Goal: Information Seeking & Learning: Check status

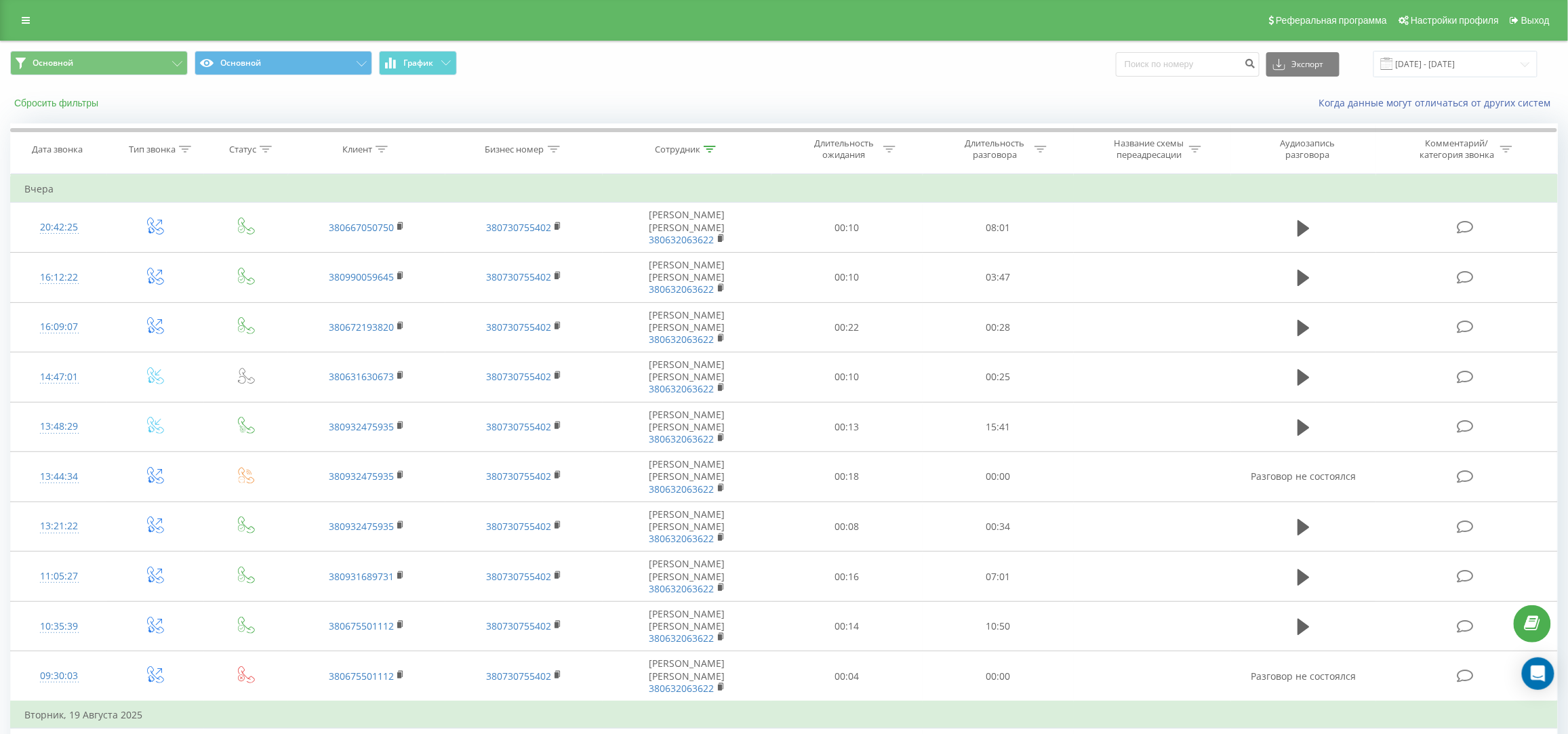
click at [64, 99] on button "Сбросить фильтры" at bounding box center [58, 103] width 95 height 12
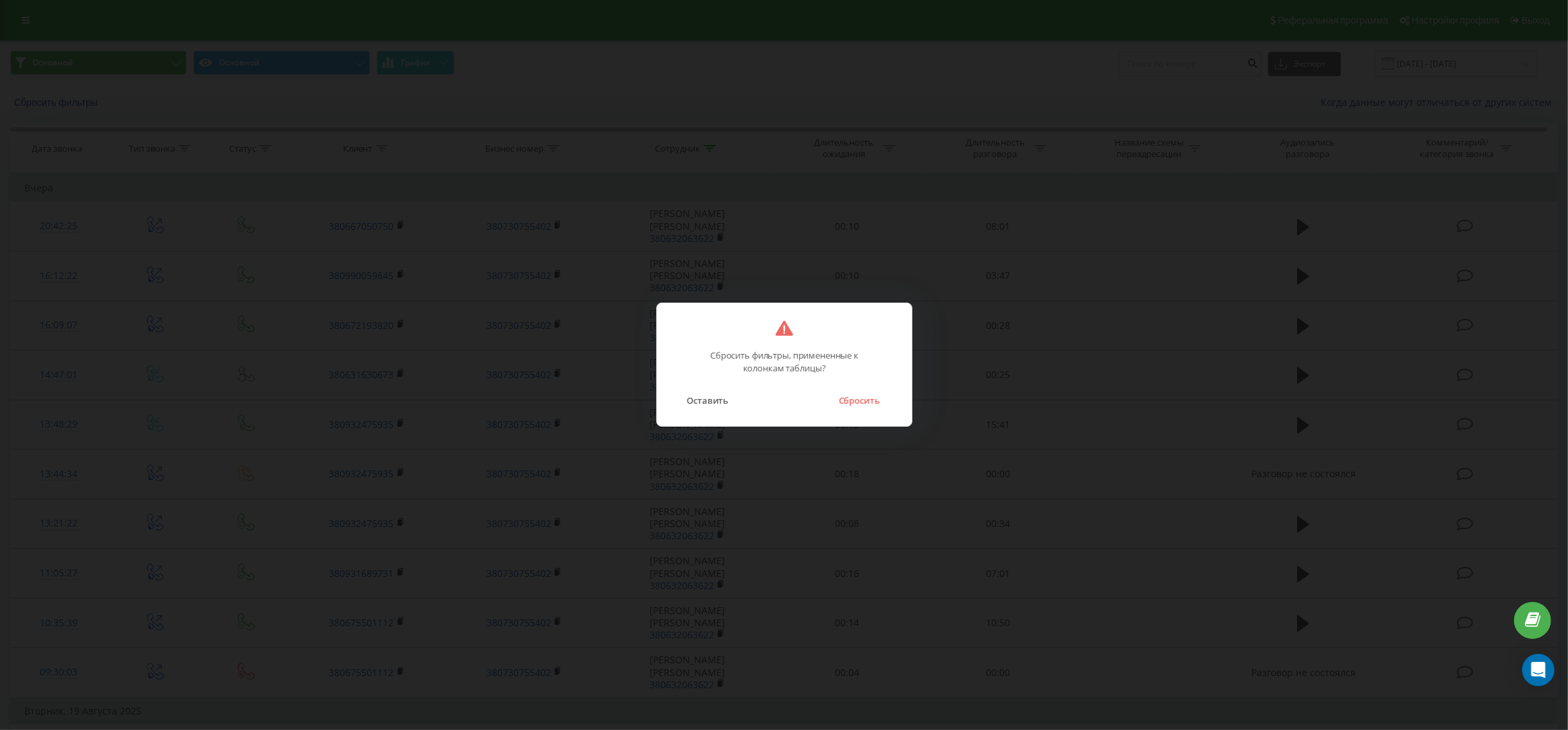
click at [861, 400] on button "Сбросить" at bounding box center [859, 400] width 55 height 18
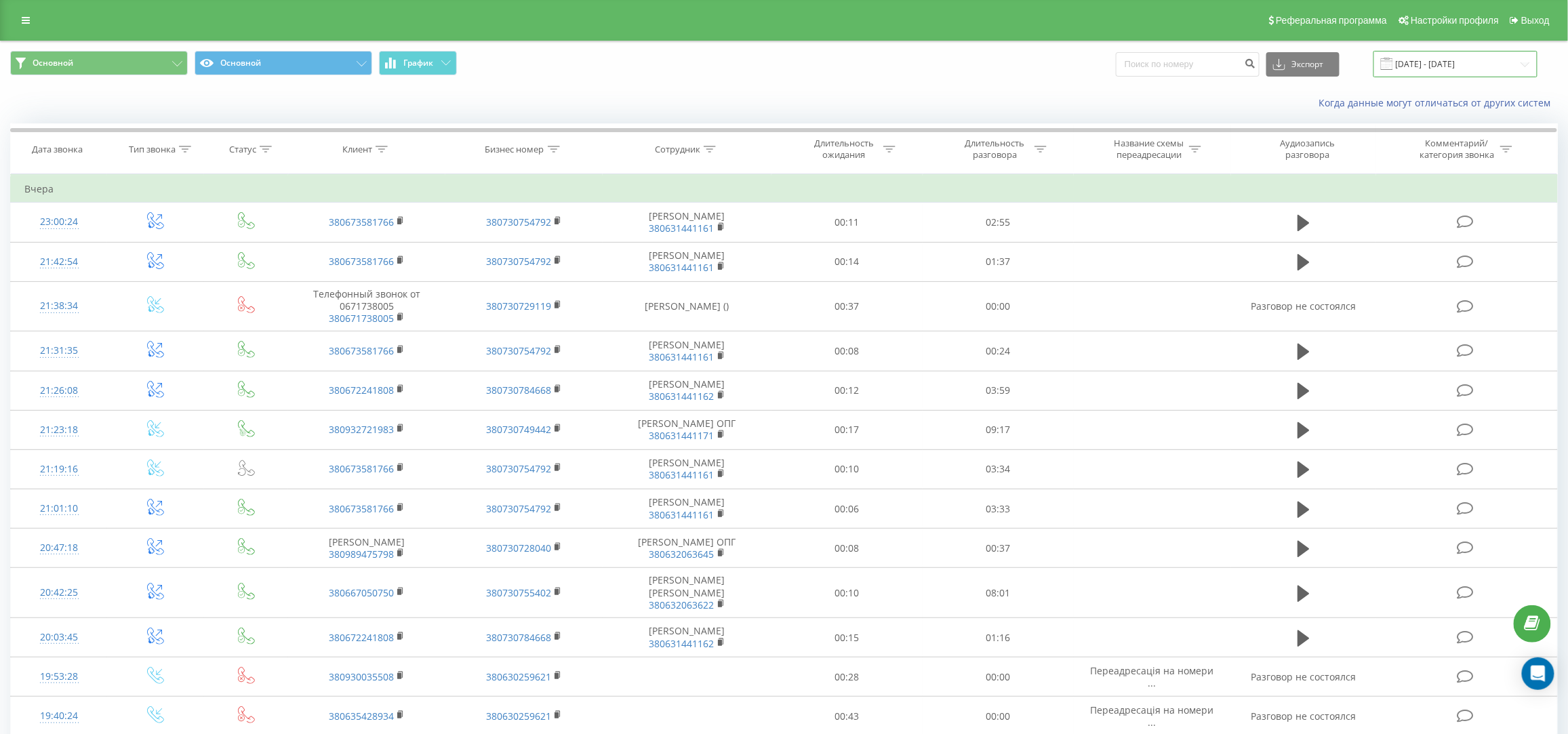
click at [1427, 67] on input "20.05.2025 - 20.08.2025" at bounding box center [1455, 64] width 164 height 26
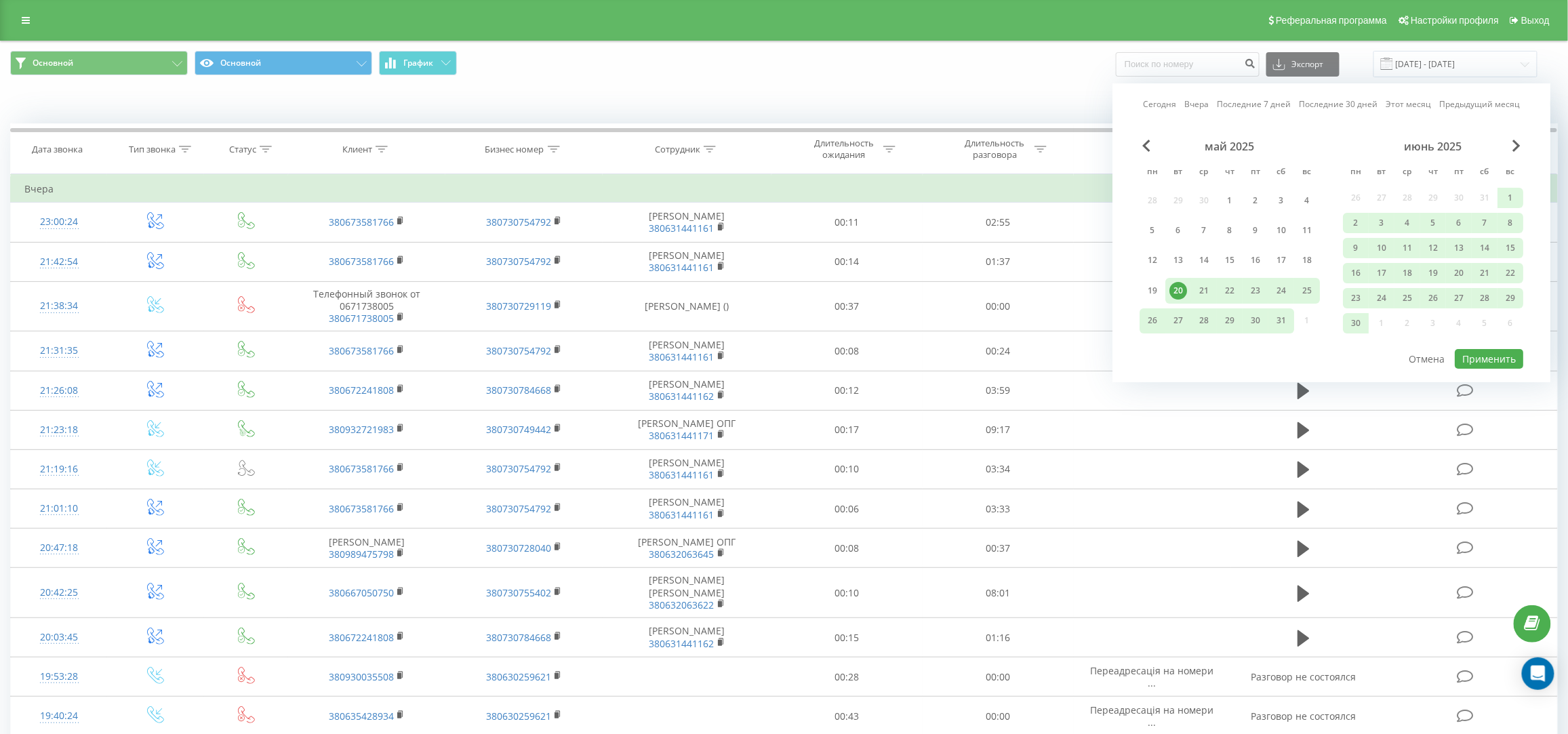
click at [1194, 104] on link "Вчера" at bounding box center [1196, 105] width 24 height 13
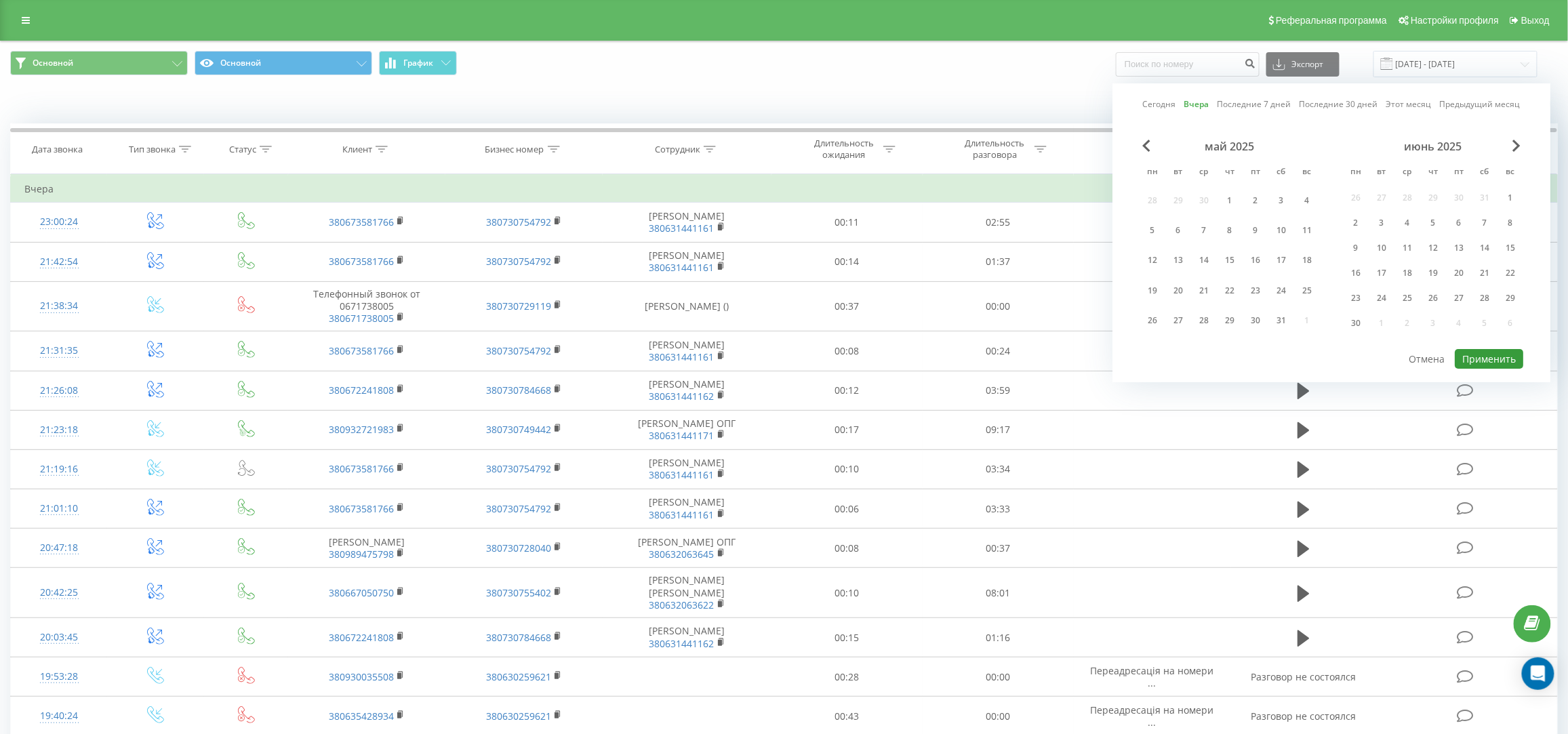
click at [1471, 360] on button "Применить" at bounding box center [1489, 358] width 69 height 20
type input "[DATE] - [DATE]"
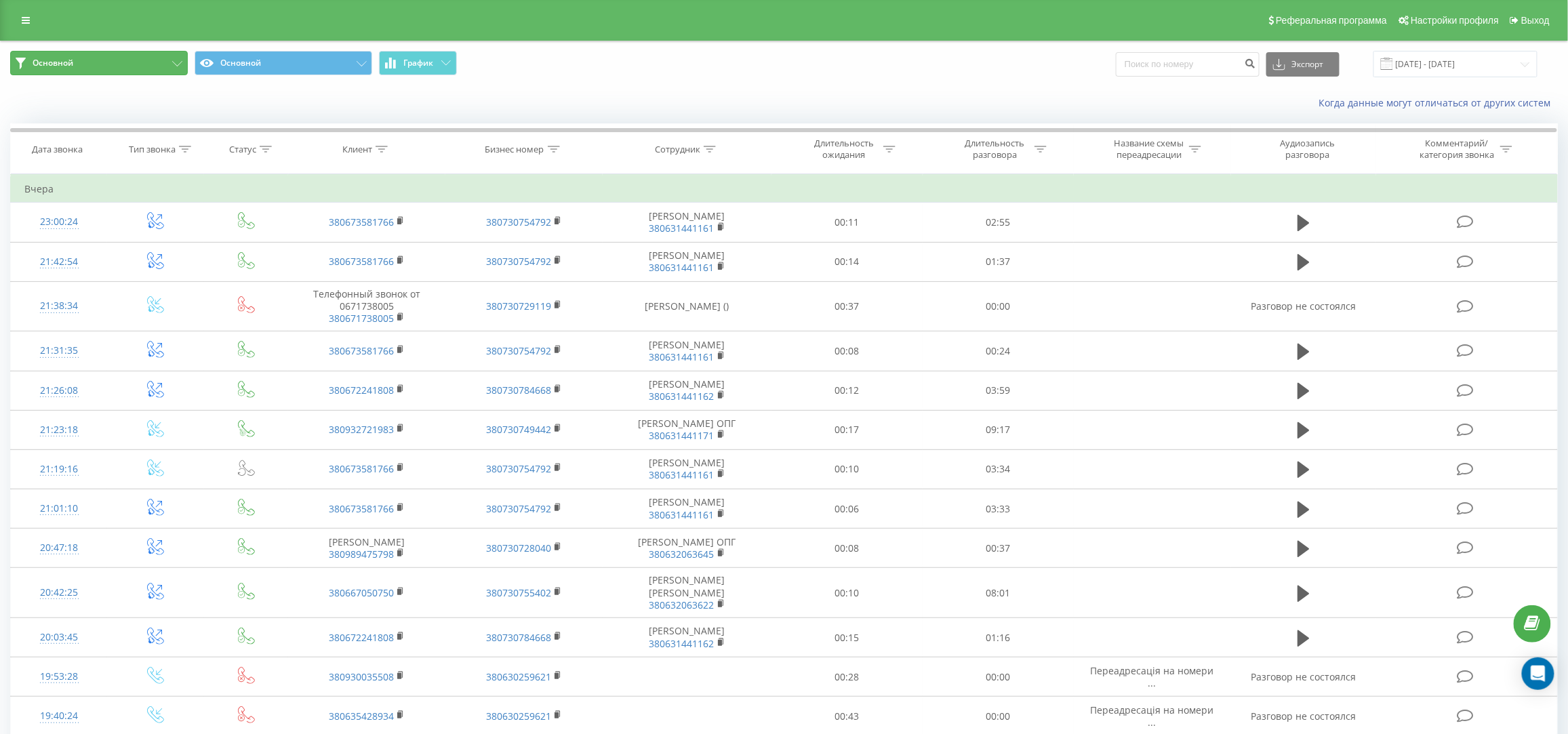
click at [133, 60] on button "Основной" at bounding box center [99, 63] width 178 height 24
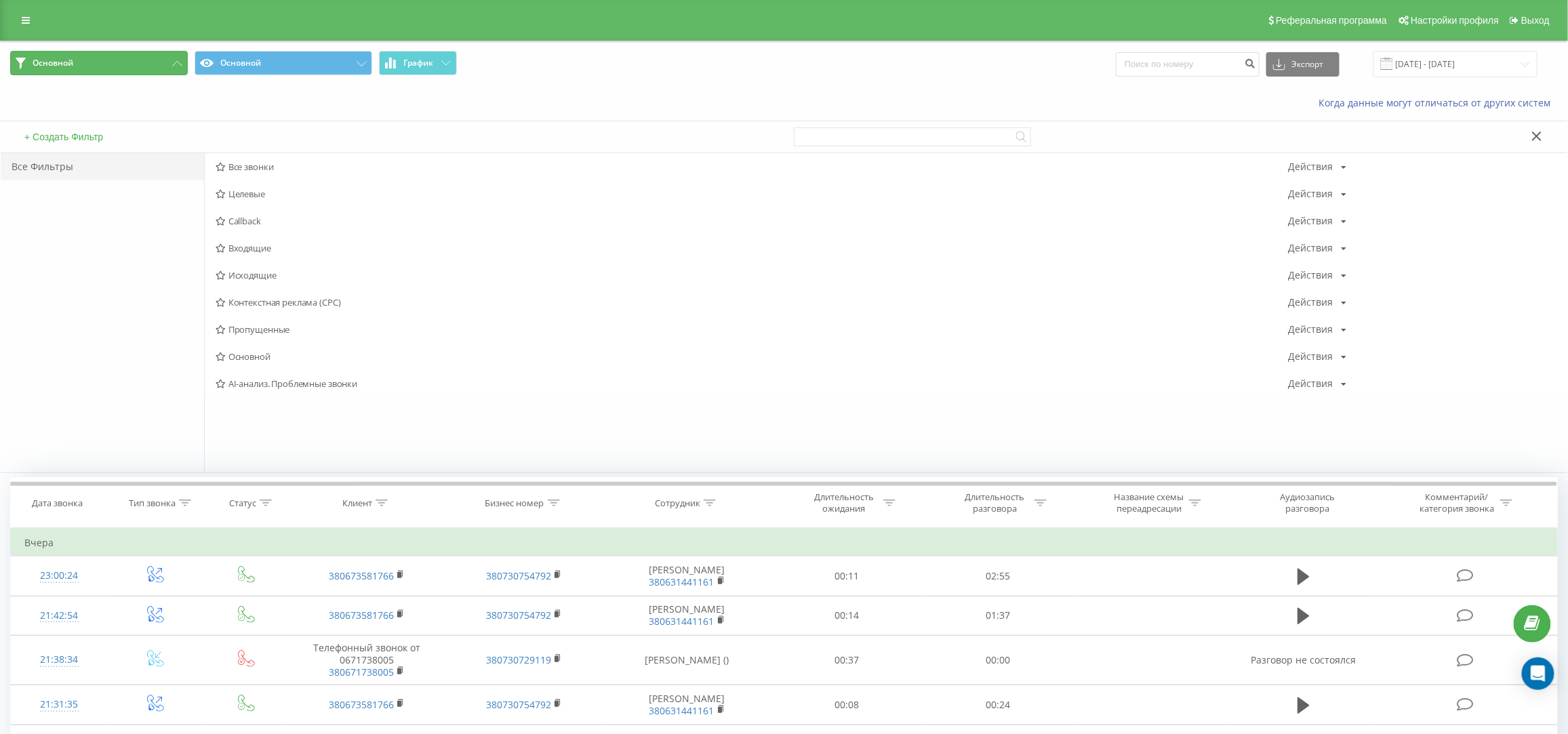
click at [133, 60] on button "Основной" at bounding box center [99, 63] width 178 height 24
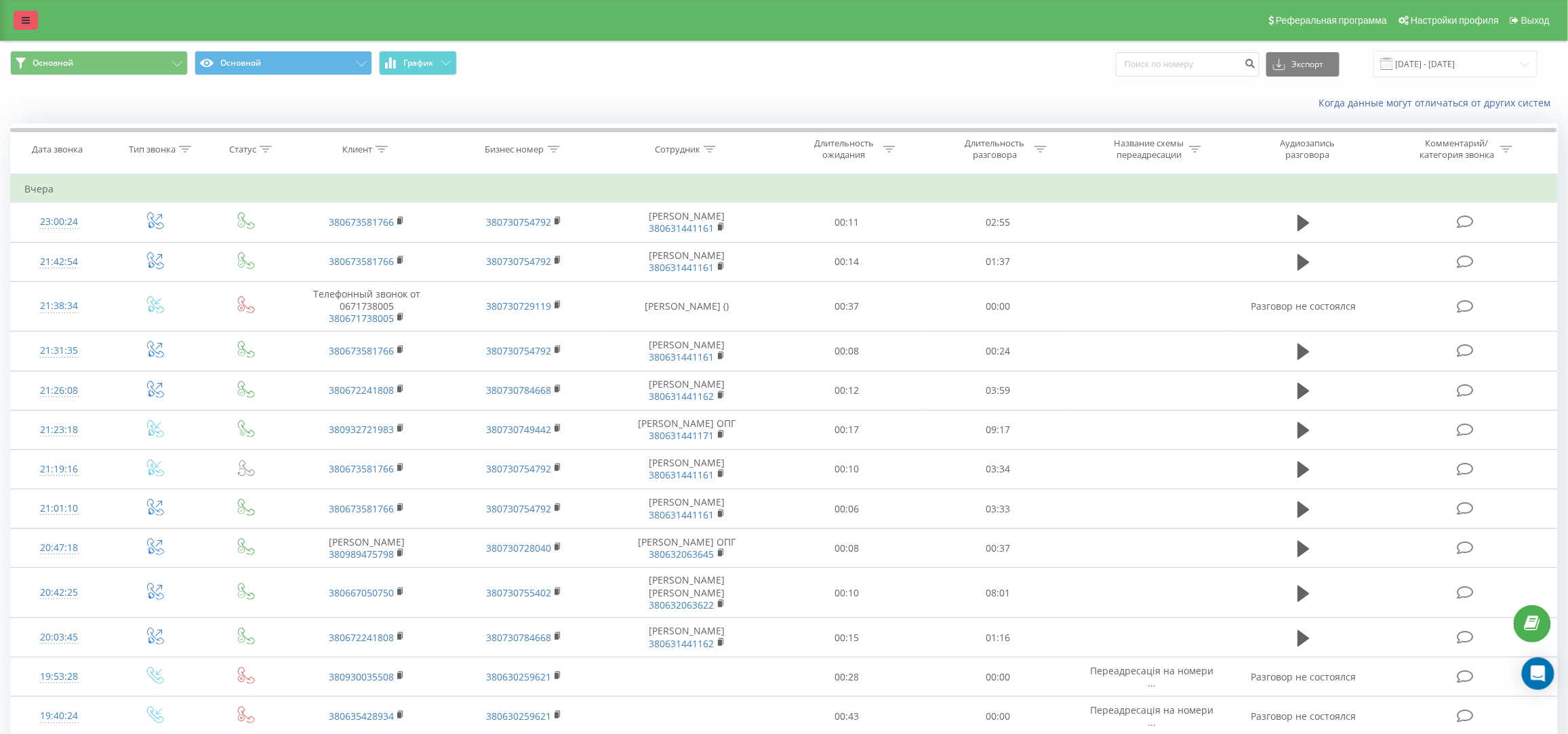
click at [22, 23] on icon at bounding box center [26, 21] width 8 height 10
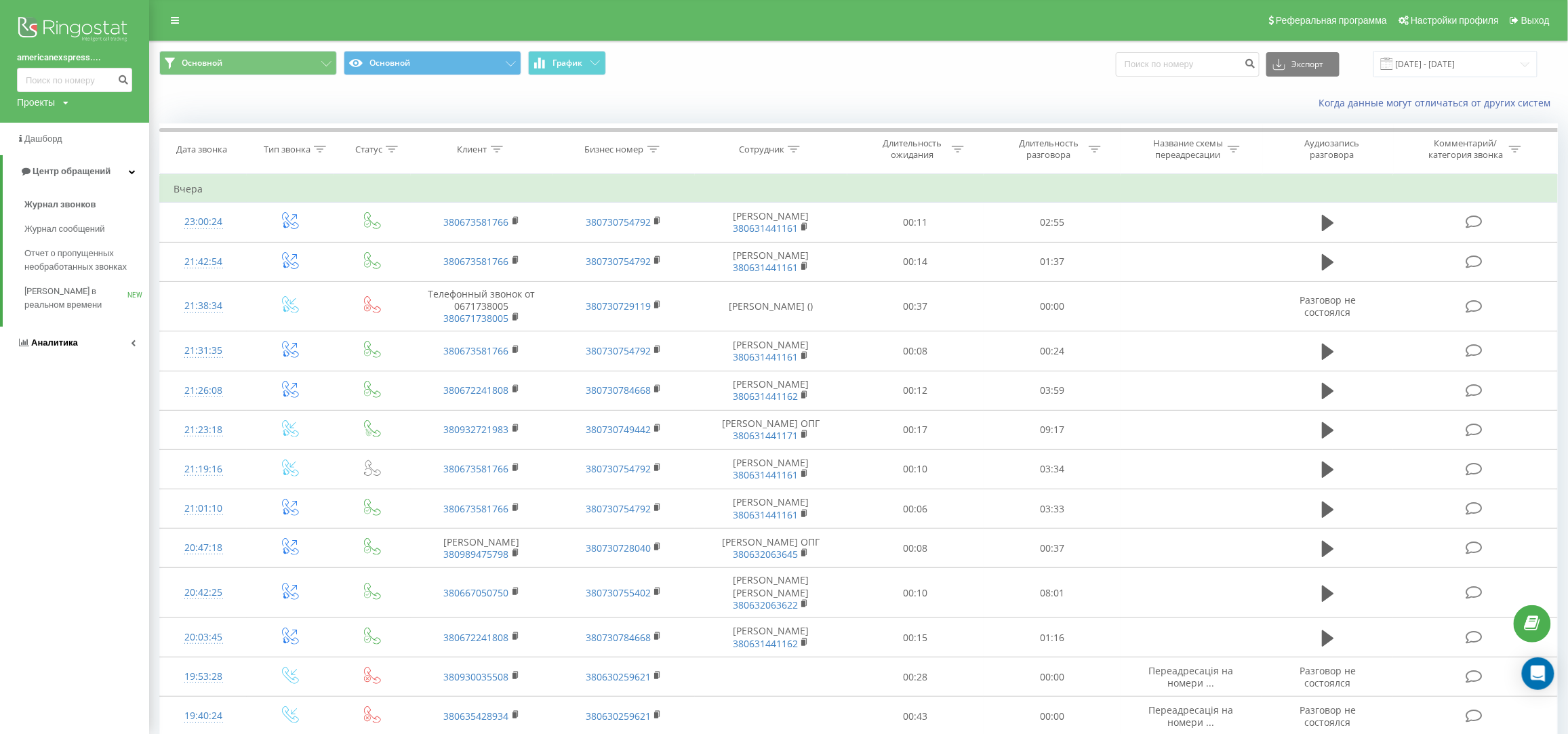
click at [67, 347] on span "Аналитика" at bounding box center [54, 343] width 47 height 10
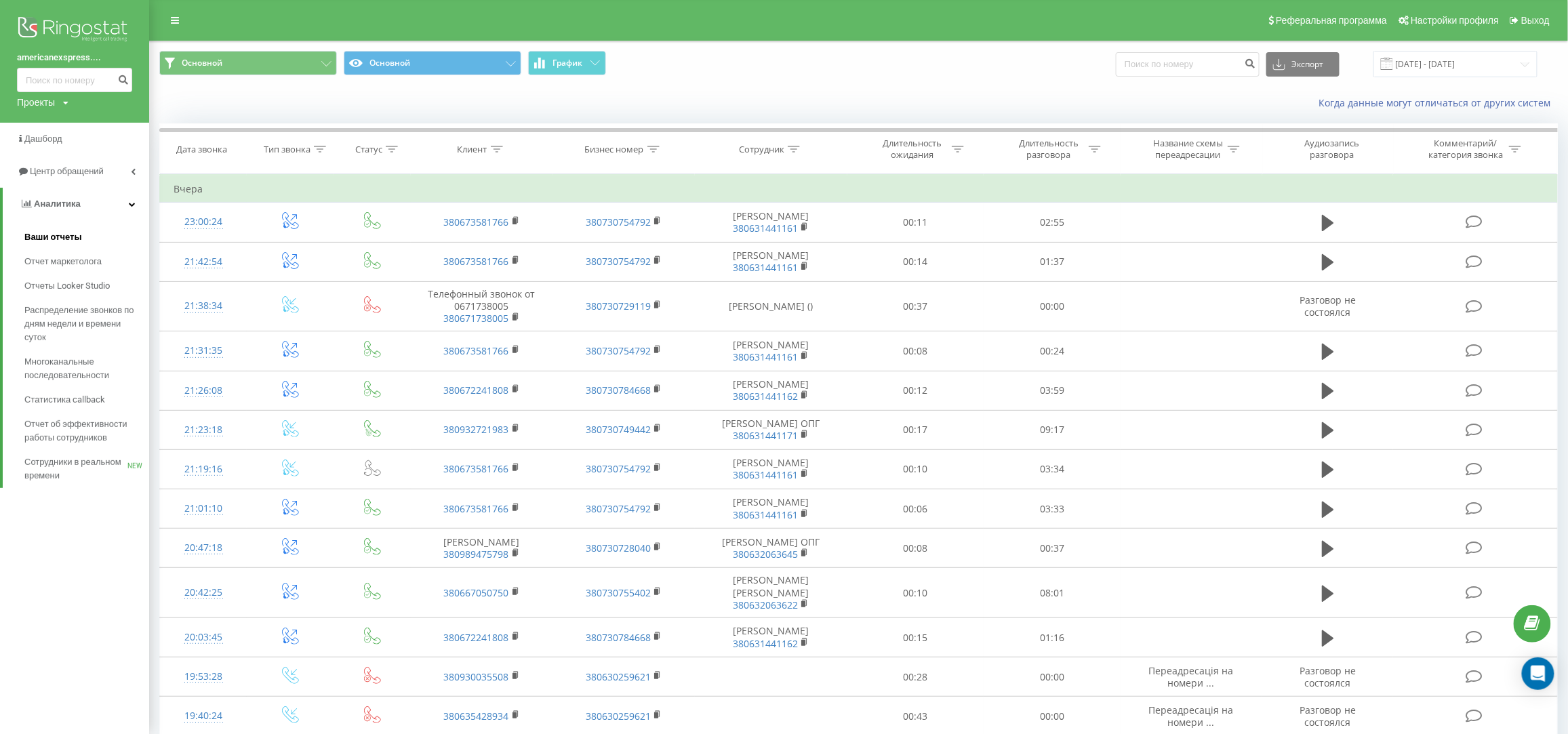
click at [65, 239] on span "Ваши отчеты" at bounding box center [53, 237] width 58 height 14
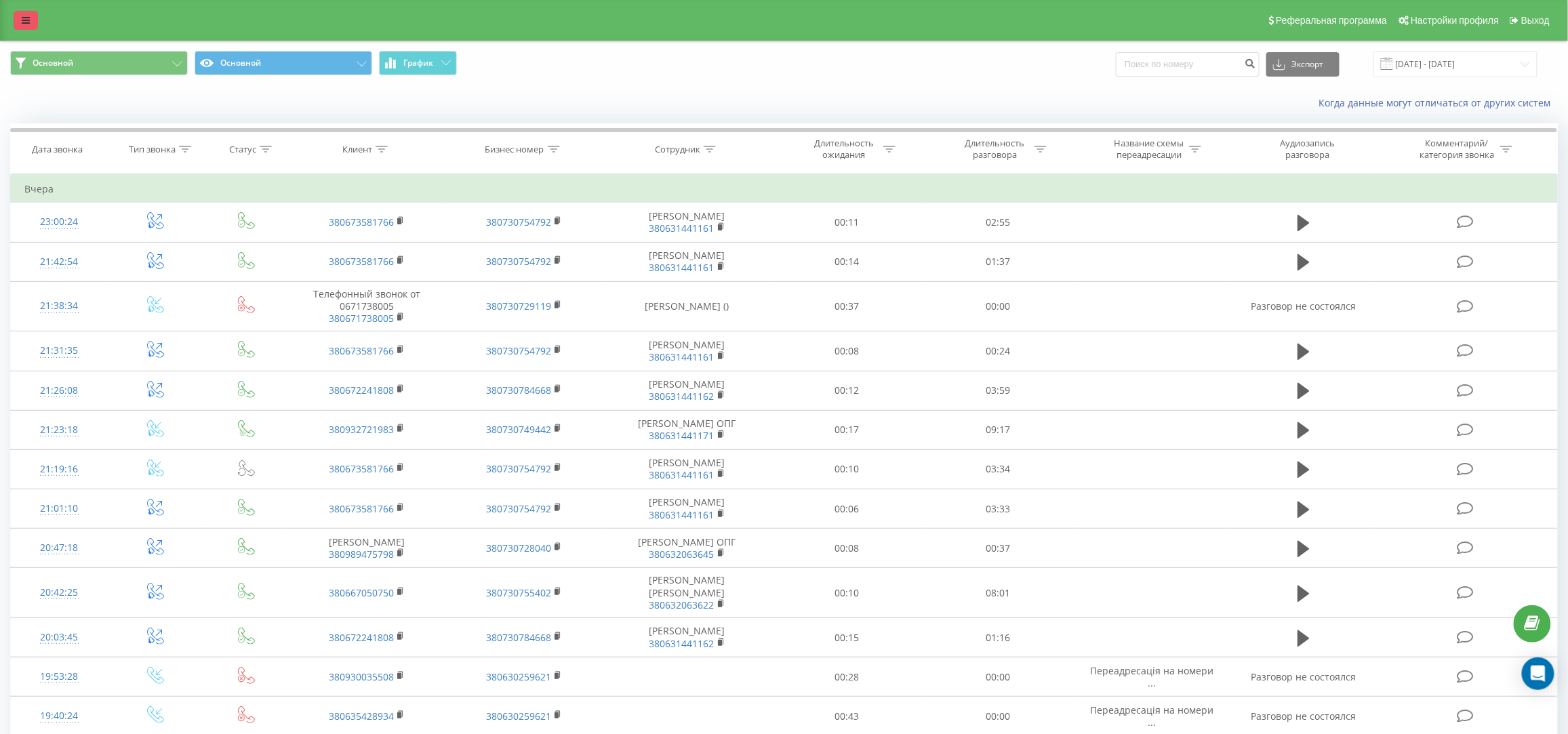
click at [23, 23] on icon at bounding box center [26, 21] width 8 height 10
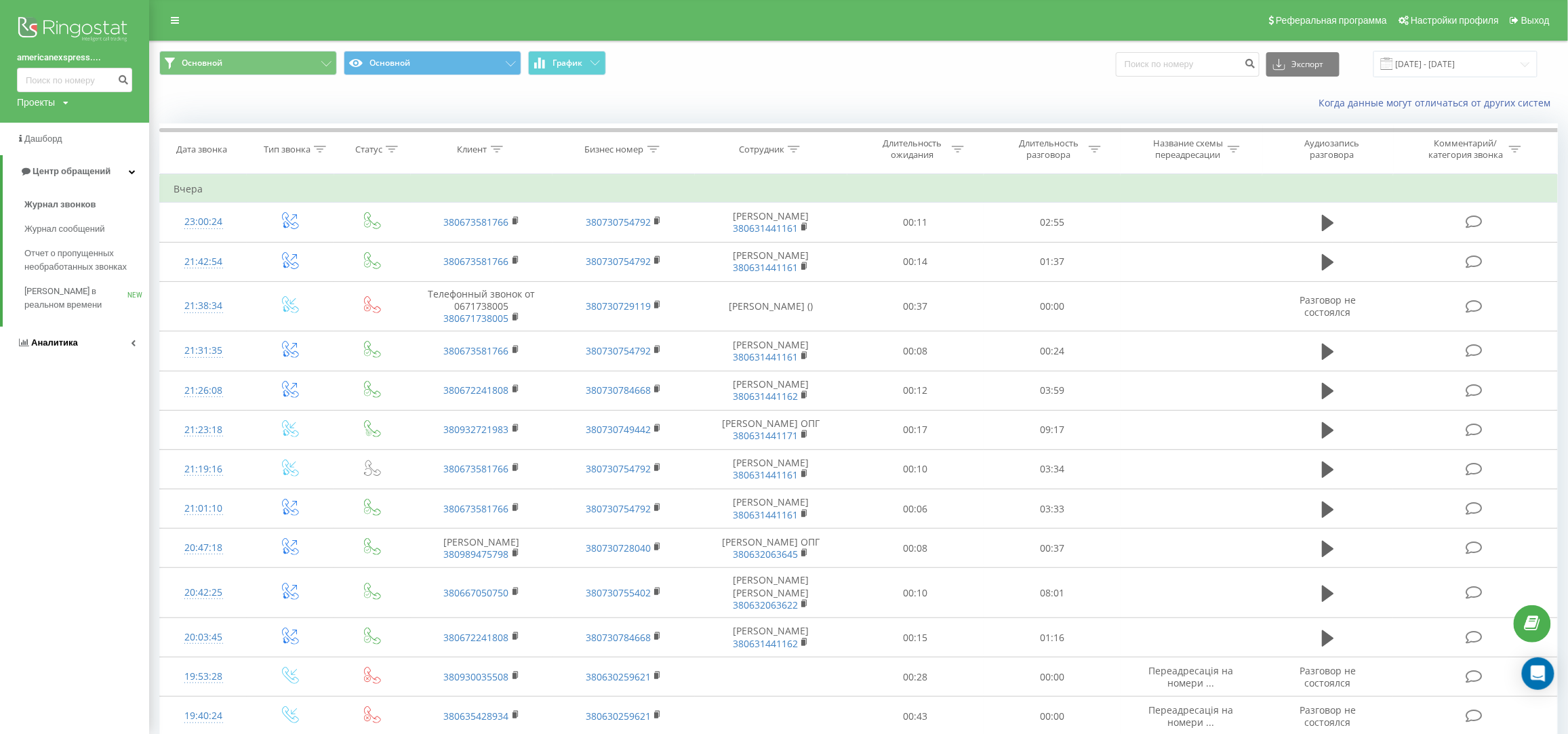
click at [54, 334] on link "Аналитика" at bounding box center [74, 343] width 149 height 32
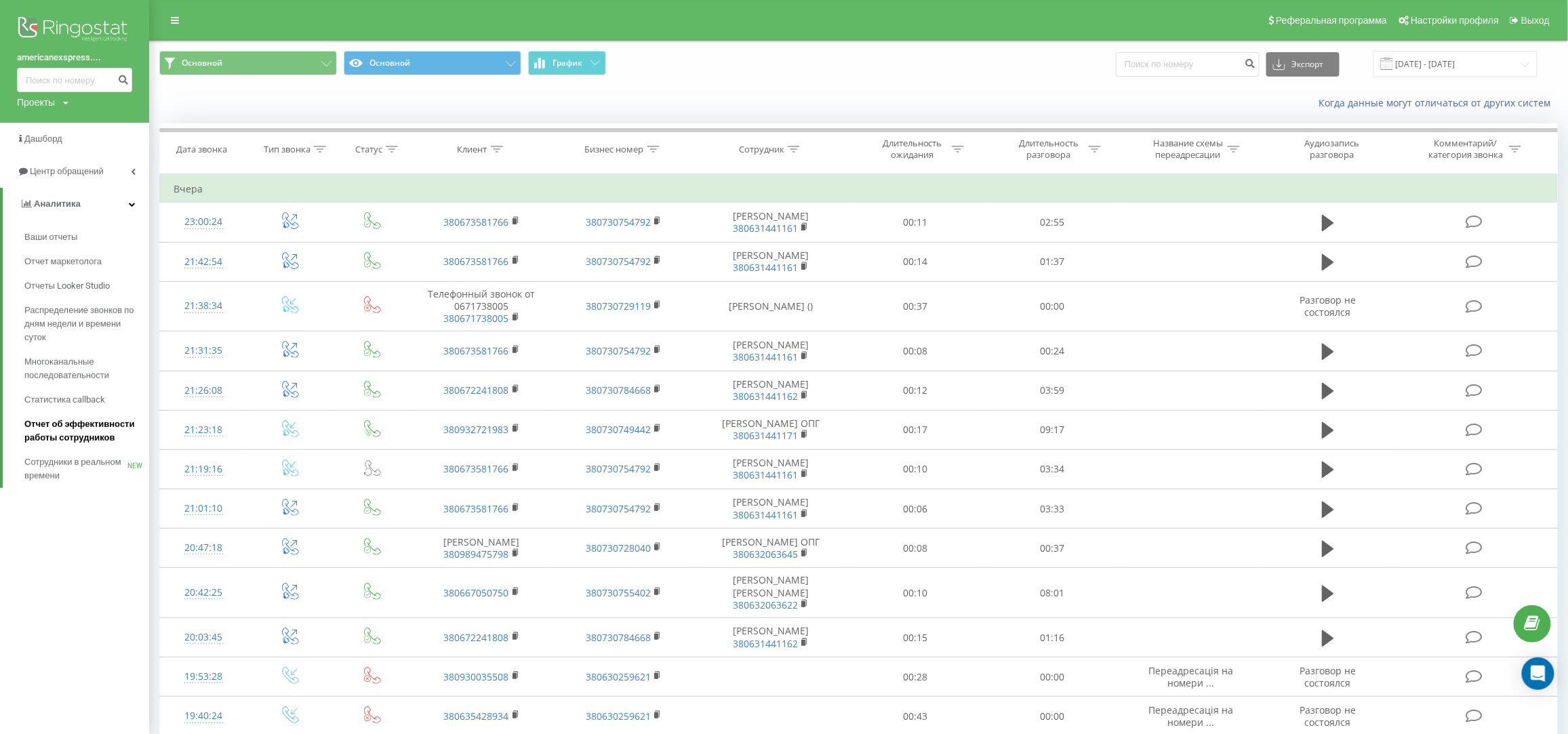
click at [61, 422] on span "Отчет об эффективности работы сотрудников" at bounding box center [83, 431] width 118 height 27
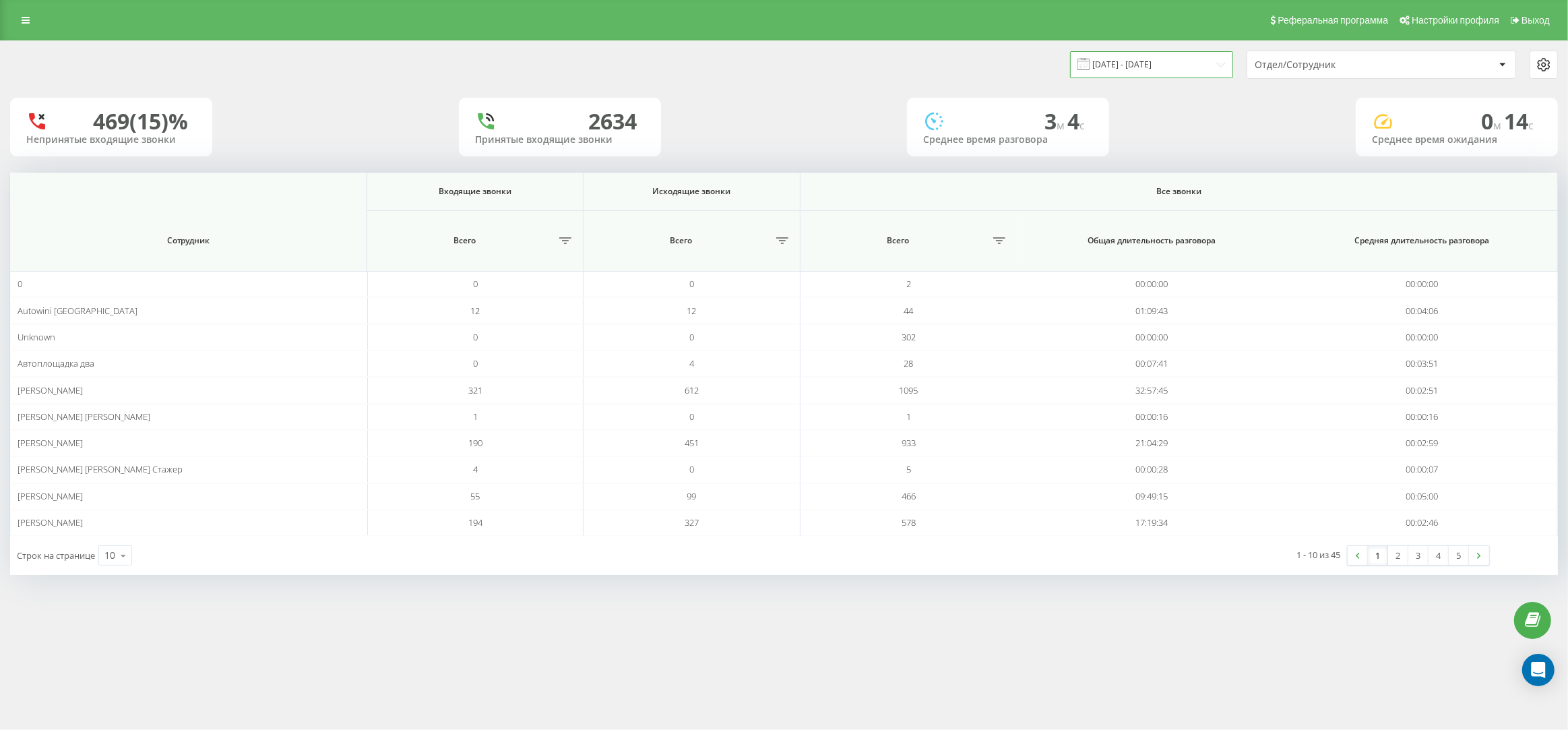
click at [1154, 68] on input "[DATE] - [DATE]" at bounding box center [1152, 64] width 163 height 26
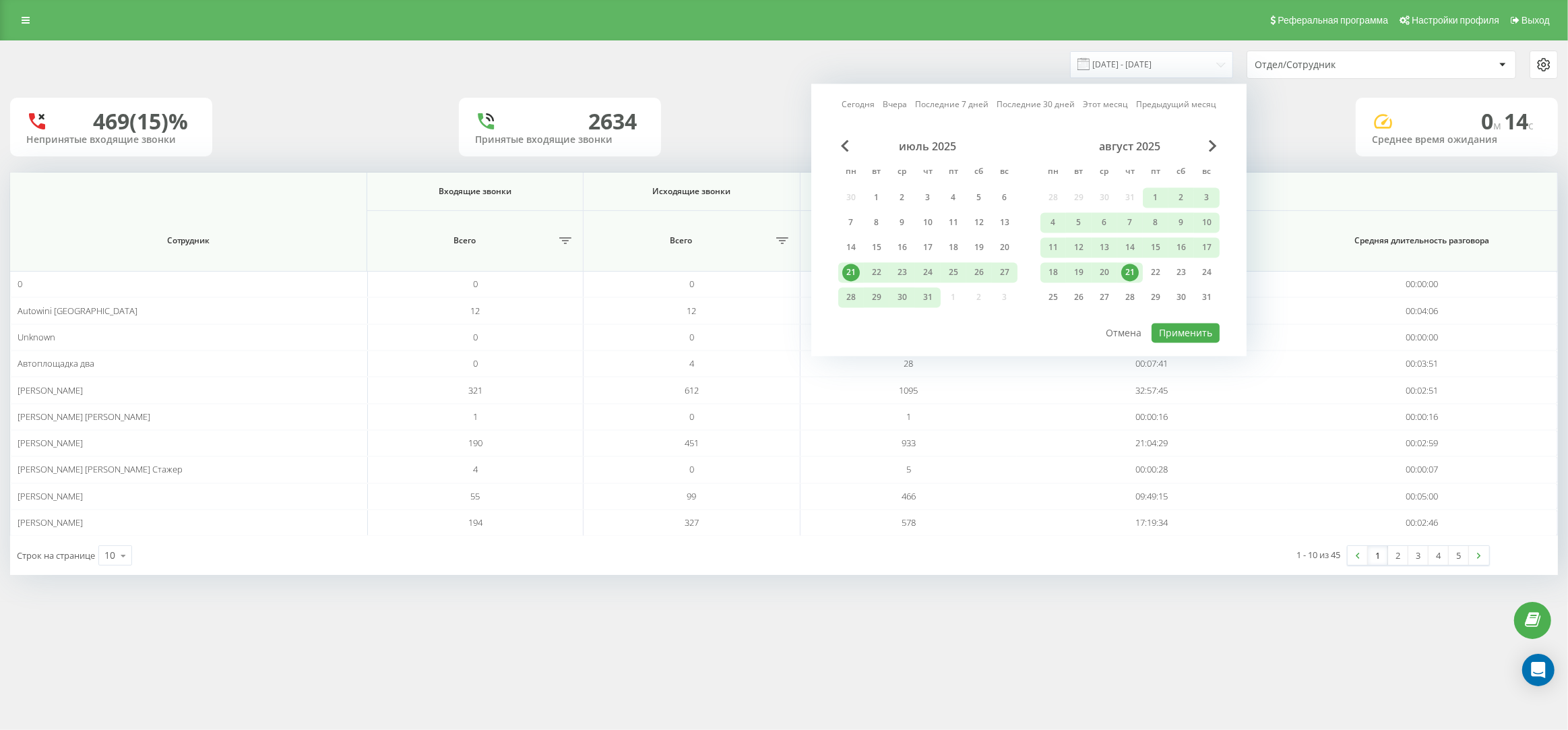
click at [897, 108] on link "Вчера" at bounding box center [894, 105] width 24 height 13
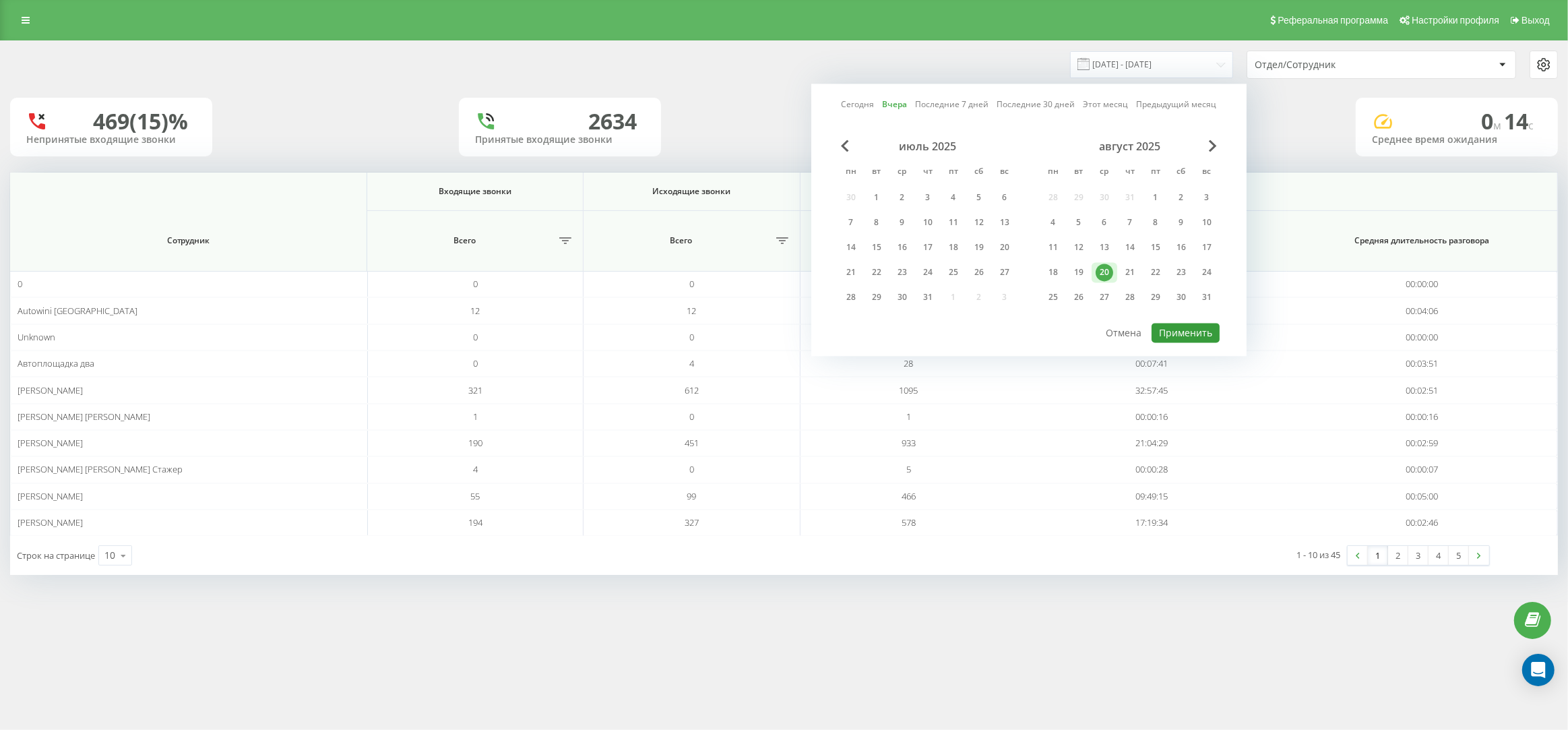
click at [1162, 330] on button "Применить" at bounding box center [1186, 333] width 68 height 20
type input "[DATE] - [DATE]"
